Goal: Find specific page/section: Find specific page/section

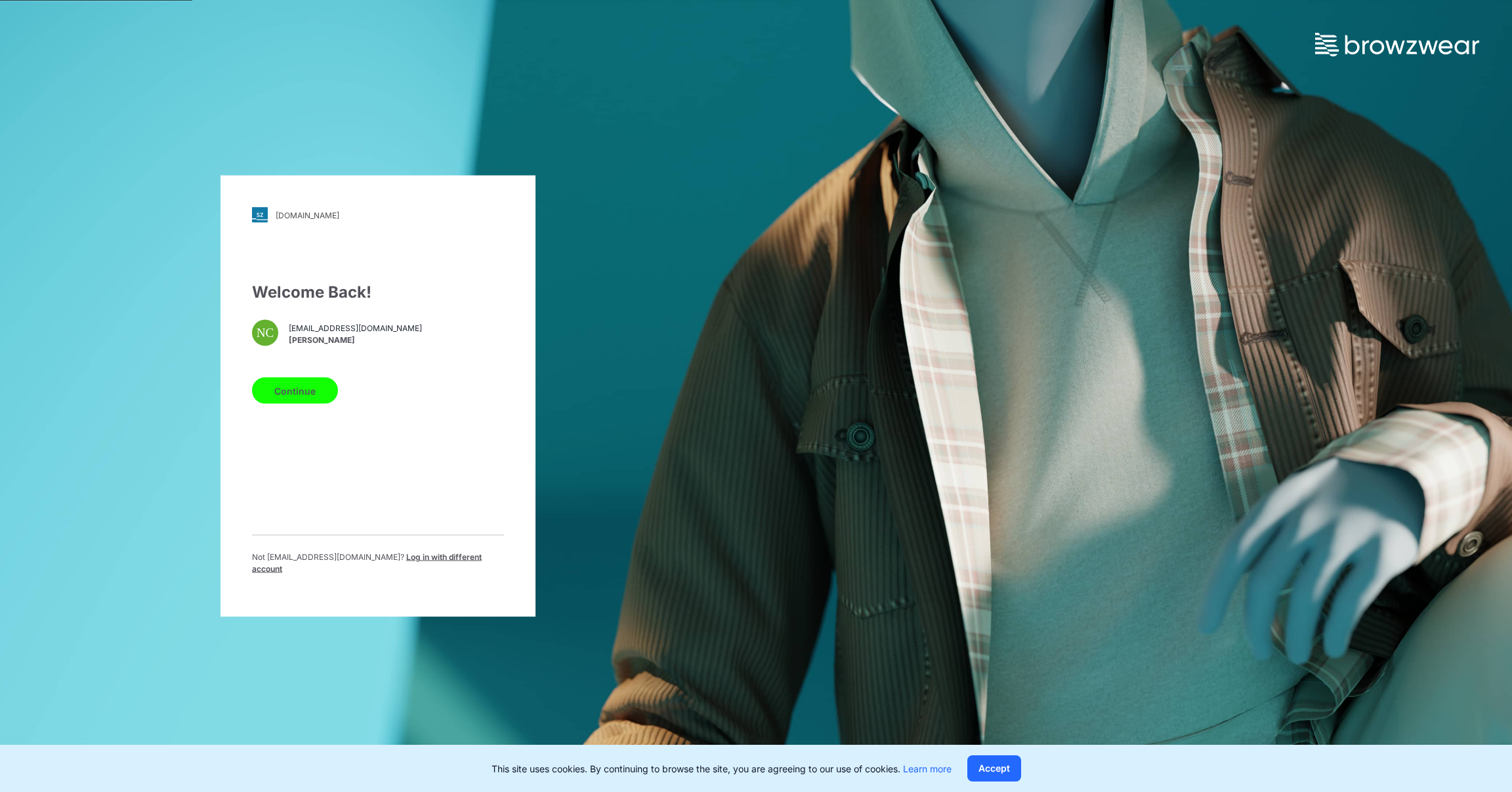
click at [305, 391] on button "Continue" at bounding box center [295, 390] width 86 height 26
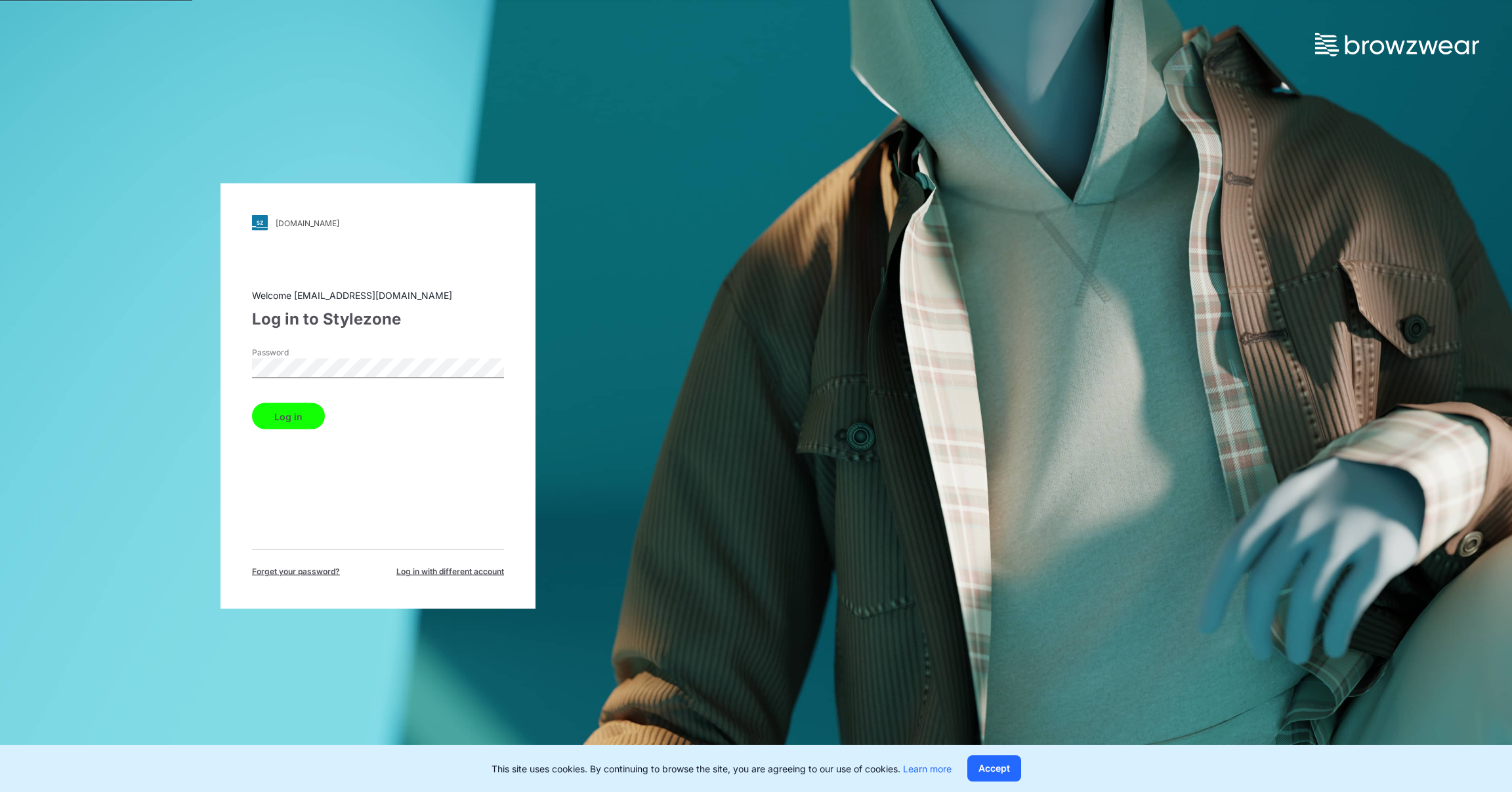
click at [291, 423] on button "Log in" at bounding box center [288, 416] width 73 height 26
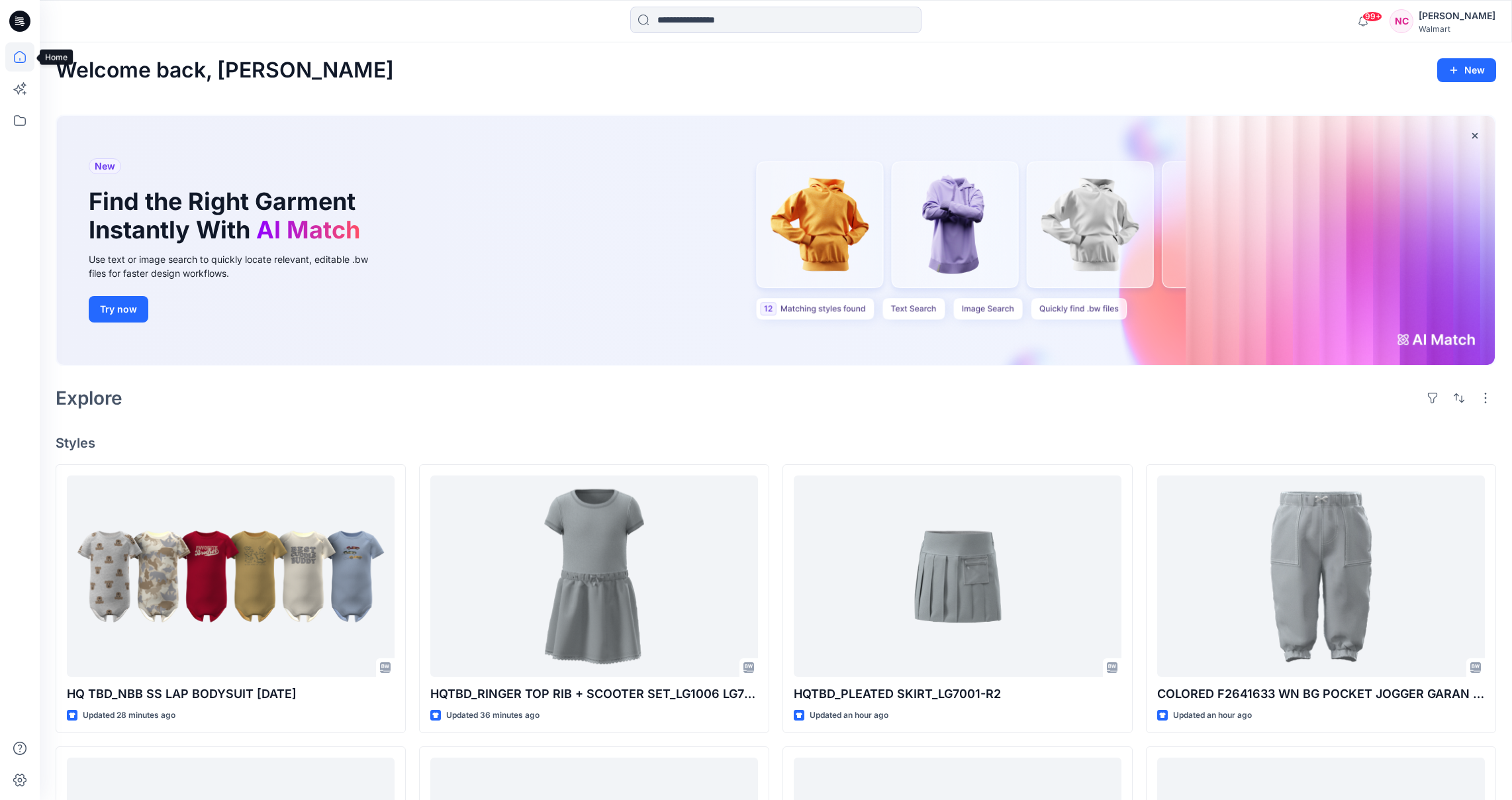
click at [16, 57] on icon at bounding box center [19, 57] width 29 height 29
click at [15, 125] on icon at bounding box center [20, 120] width 12 height 11
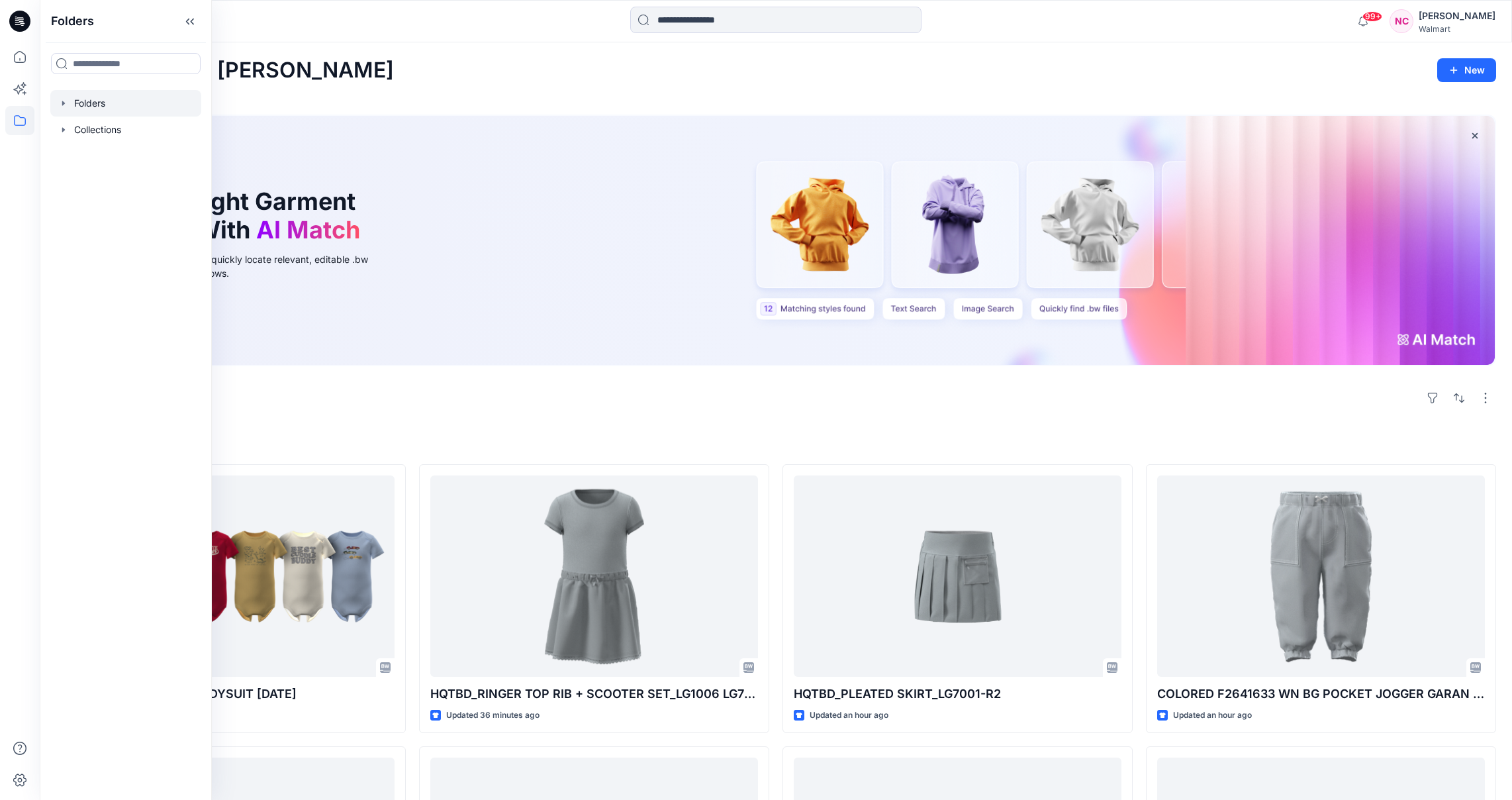
click at [106, 113] on div at bounding box center [125, 103] width 151 height 26
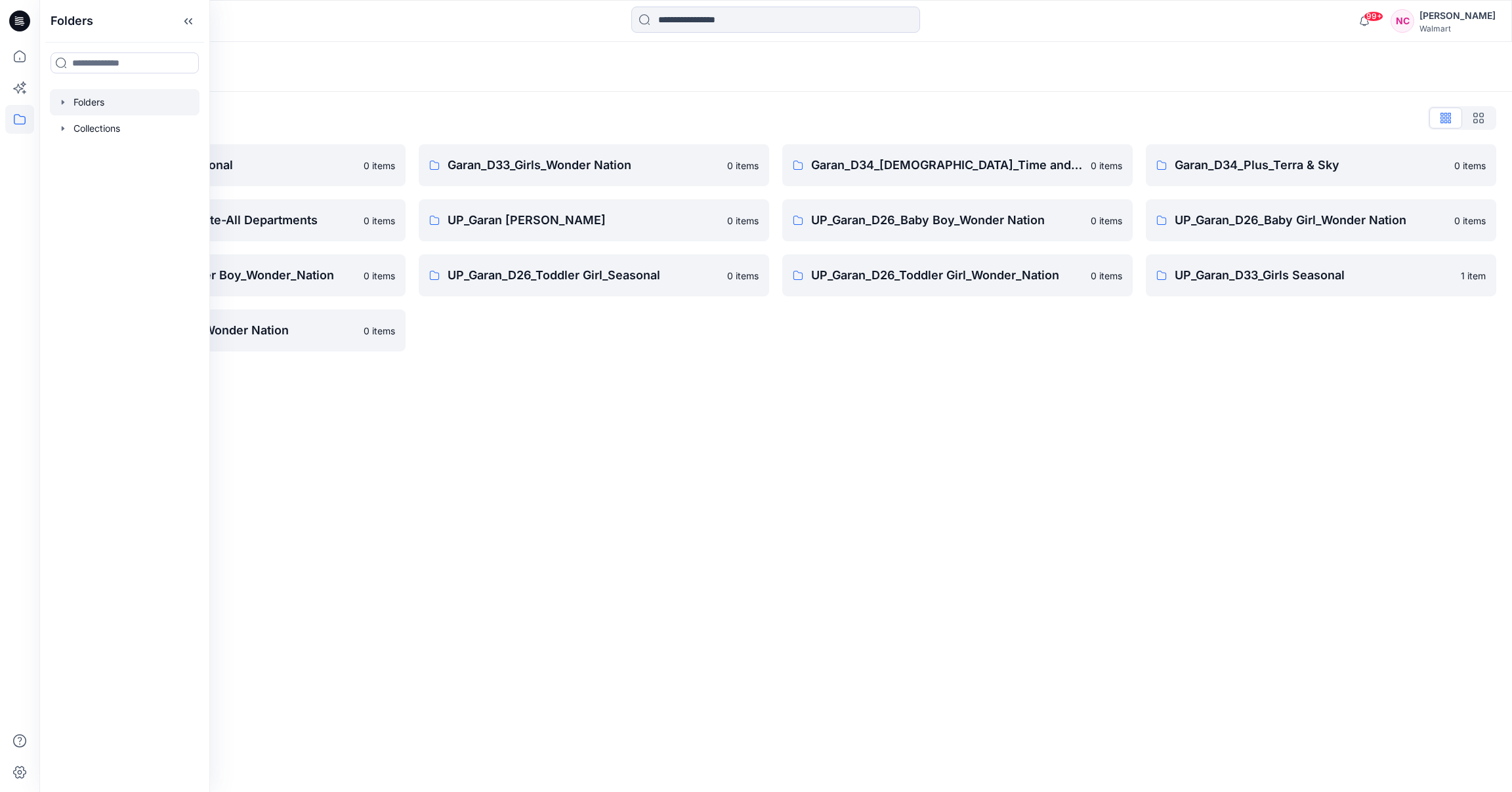
click at [837, 505] on div "Folders Folders List Garan_D33_Girls Seasonal 0 items Garan_Way to Celebrate-Al…" at bounding box center [776, 417] width 1473 height 751
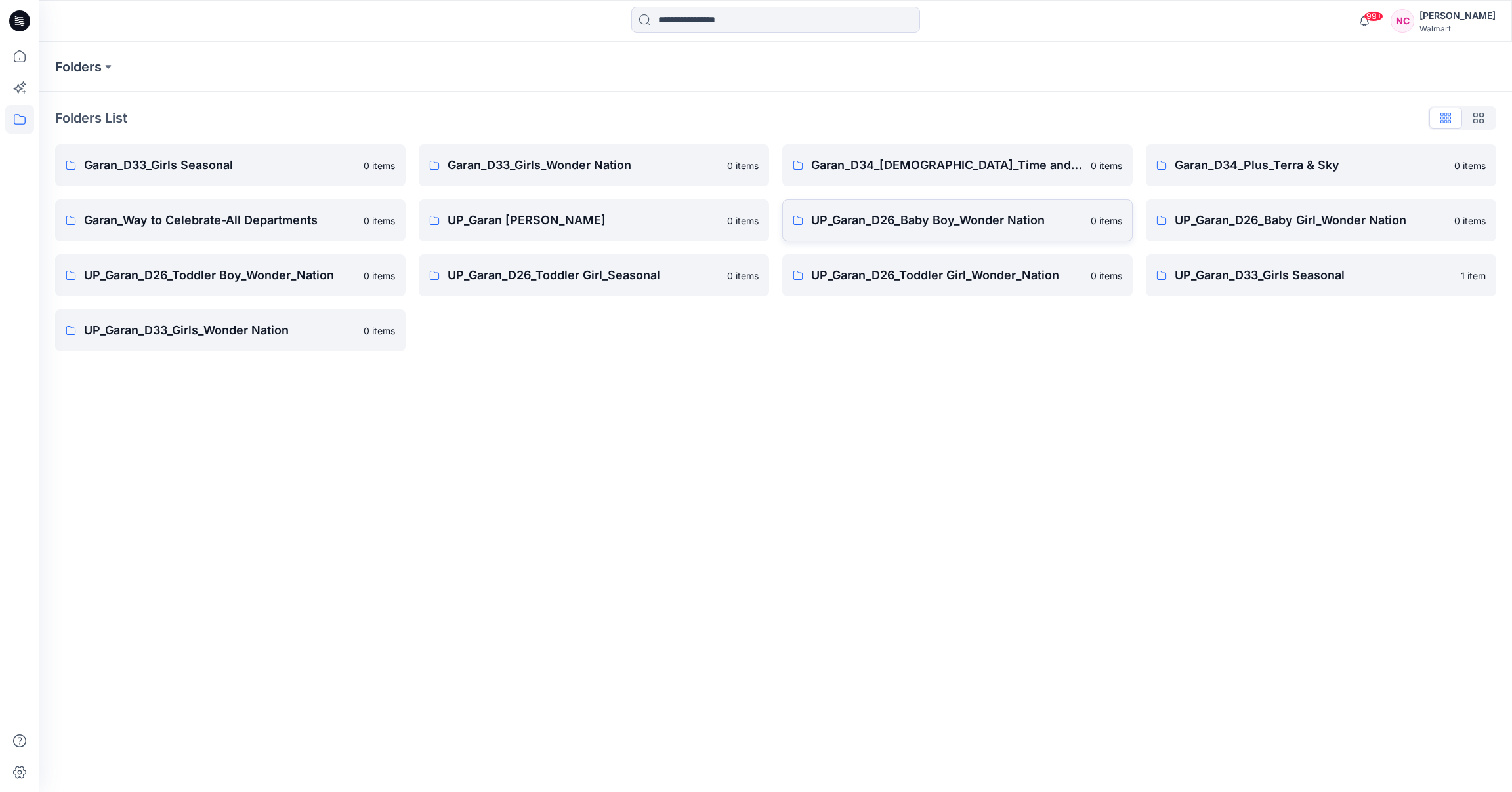
click at [976, 208] on link "UP_Garan_D26_Baby Boy_Wonder Nation 0 items" at bounding box center [957, 220] width 351 height 42
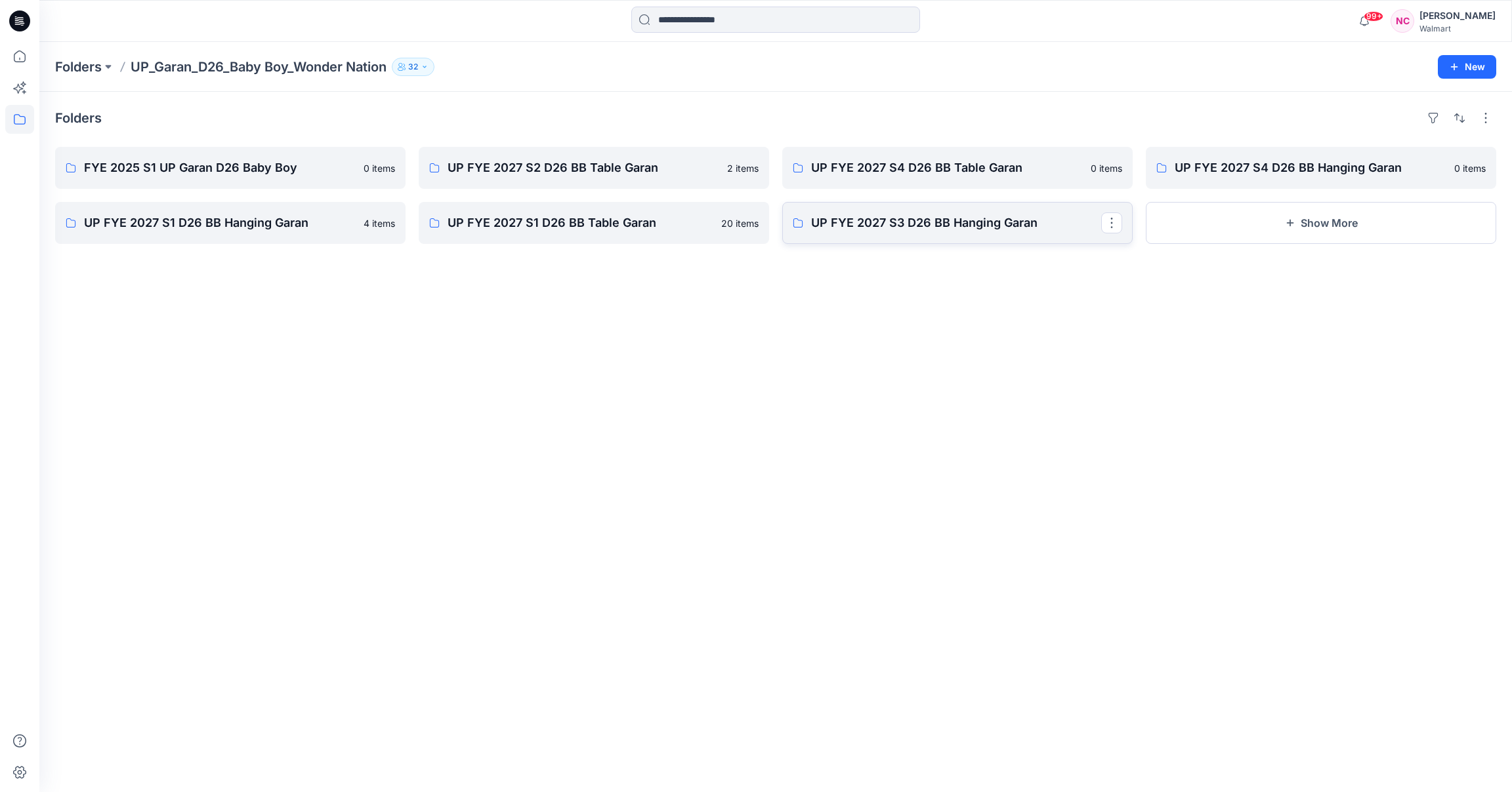
click at [969, 224] on p "UP FYE 2027 S3 D26 BB Hanging Garan" at bounding box center [957, 223] width 290 height 18
click at [1400, 210] on button "Show More" at bounding box center [1321, 223] width 351 height 42
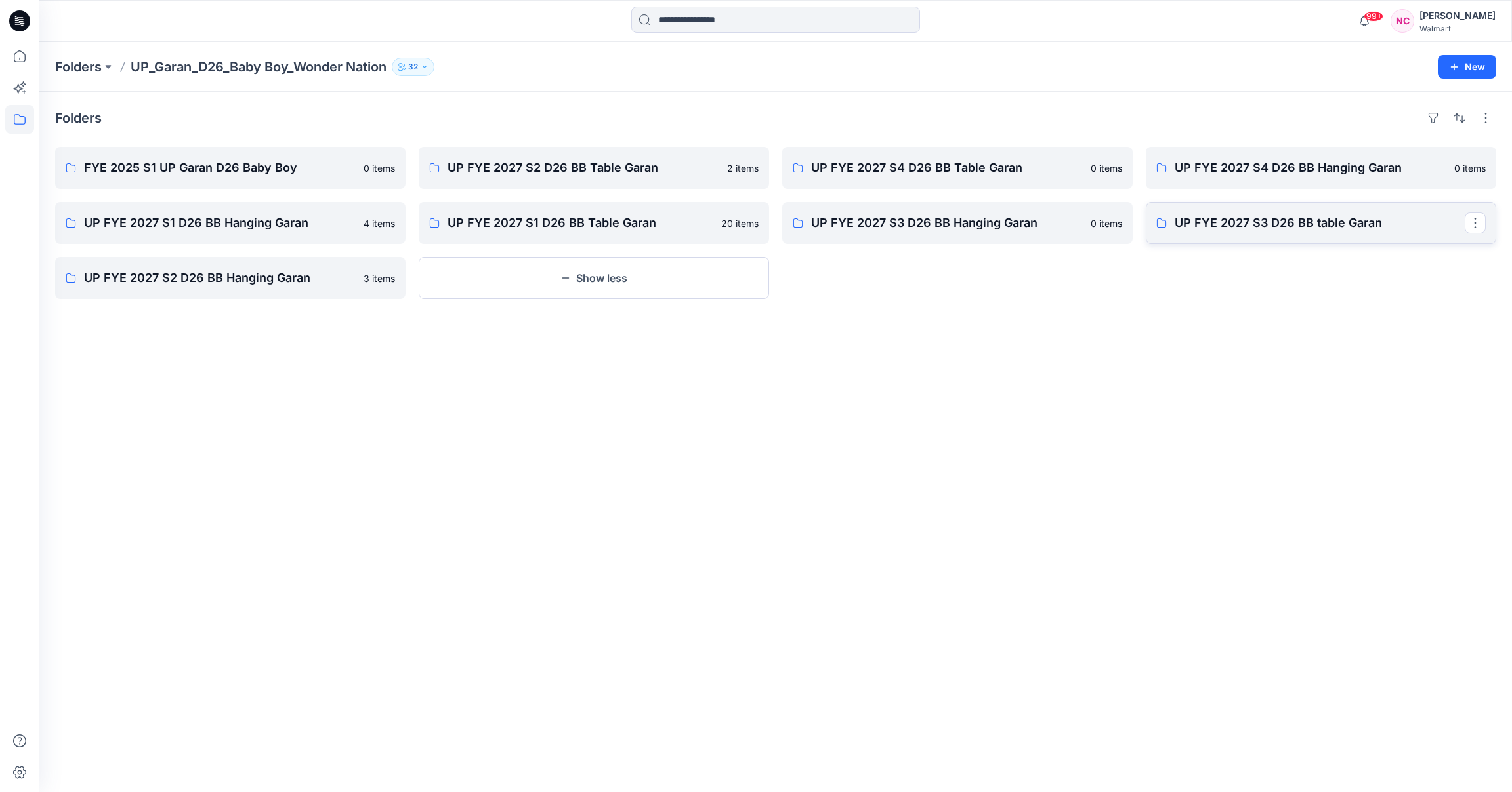
click at [1272, 230] on p "UP FYE 2027 S3 D26 BB table Garan" at bounding box center [1320, 223] width 290 height 18
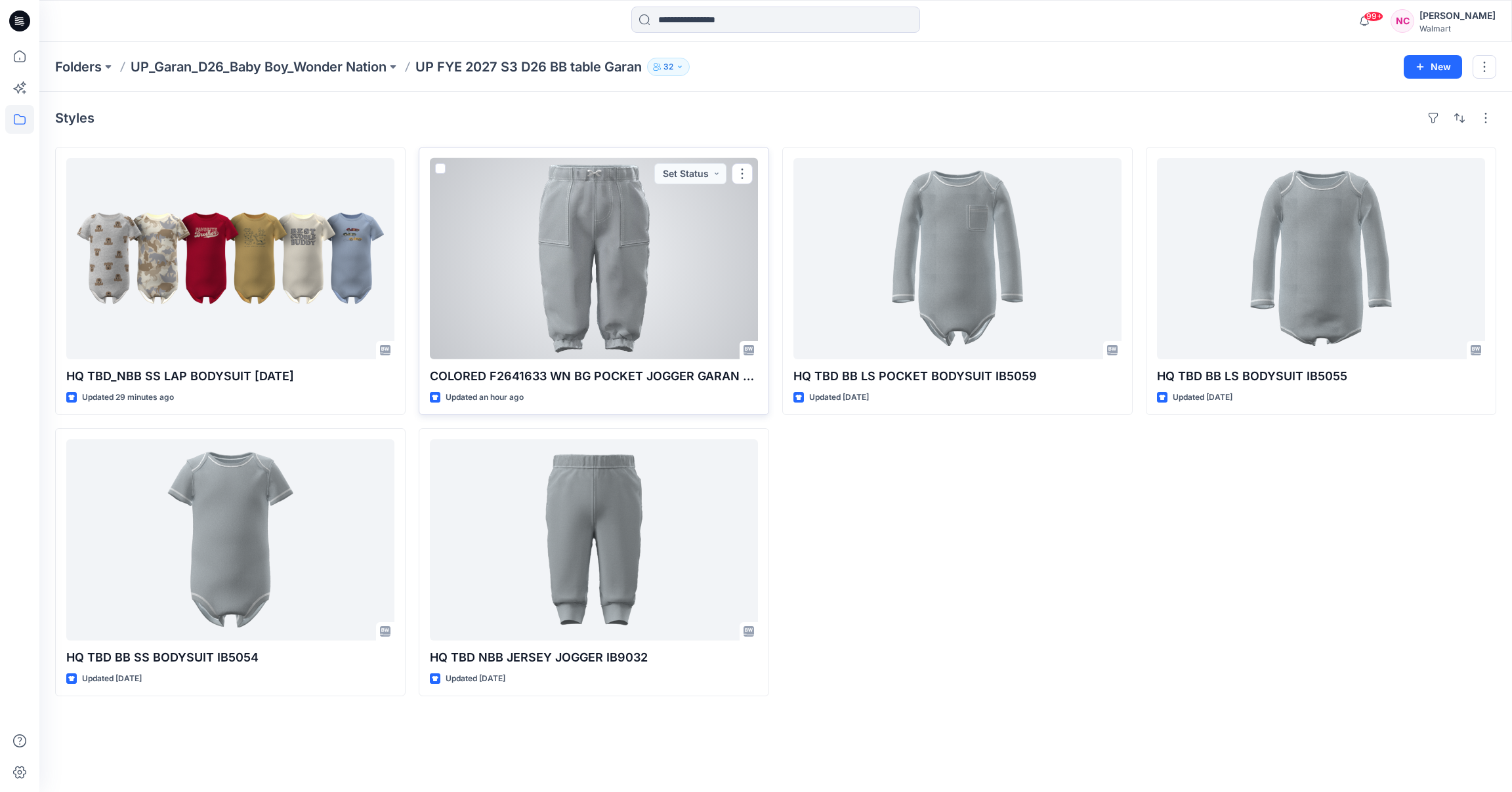
click at [622, 277] on div at bounding box center [594, 259] width 328 height 201
